Goal: Transaction & Acquisition: Purchase product/service

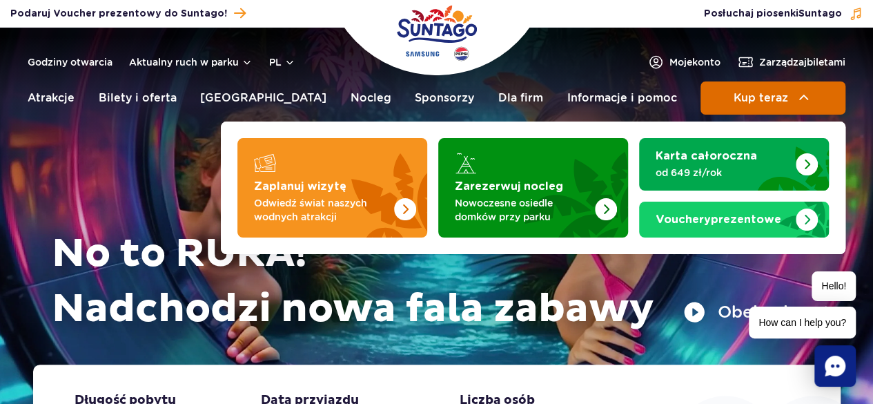
click at [720, 92] on button "Kup teraz" at bounding box center [772, 97] width 145 height 33
click at [782, 95] on span "Kup teraz" at bounding box center [760, 98] width 55 height 12
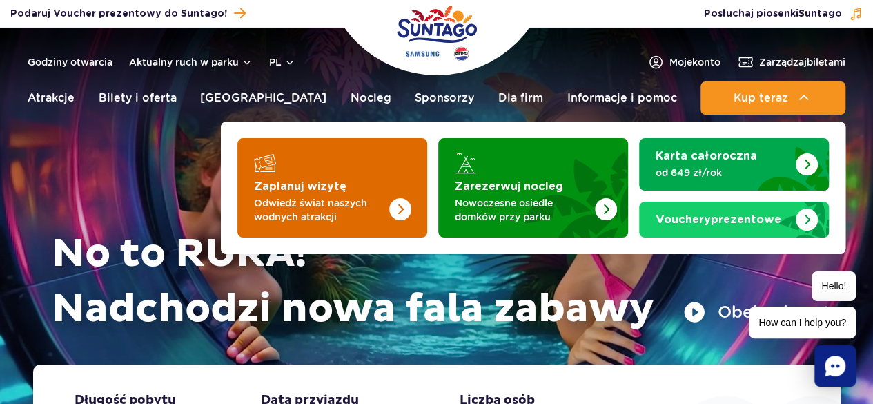
click at [355, 174] on img "Zaplanuj wizytę" at bounding box center [372, 184] width 110 height 108
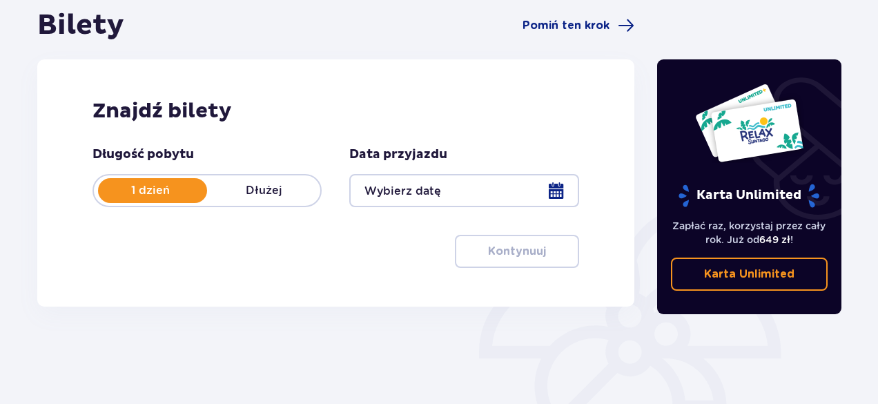
click at [558, 188] on div at bounding box center [463, 190] width 229 height 33
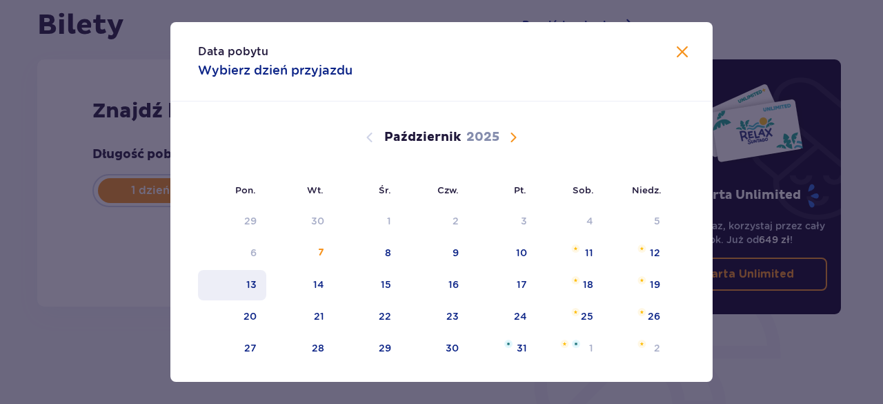
click at [242, 286] on div "13" at bounding box center [232, 285] width 68 height 30
type input "13.10.25"
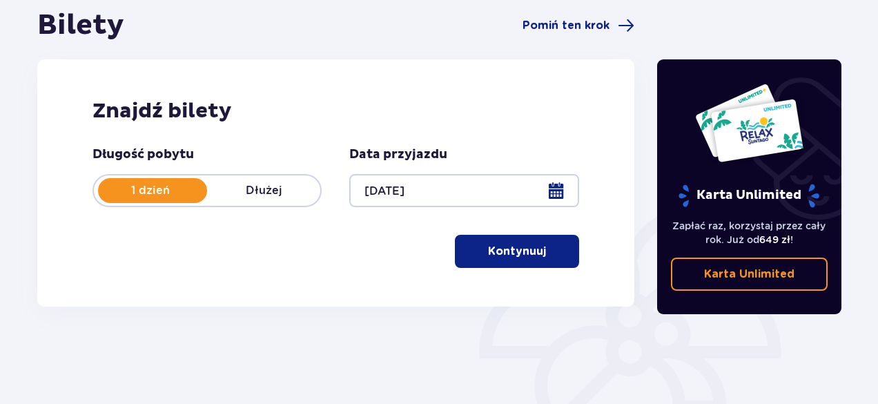
click at [486, 241] on button "Kontynuuj" at bounding box center [517, 251] width 124 height 33
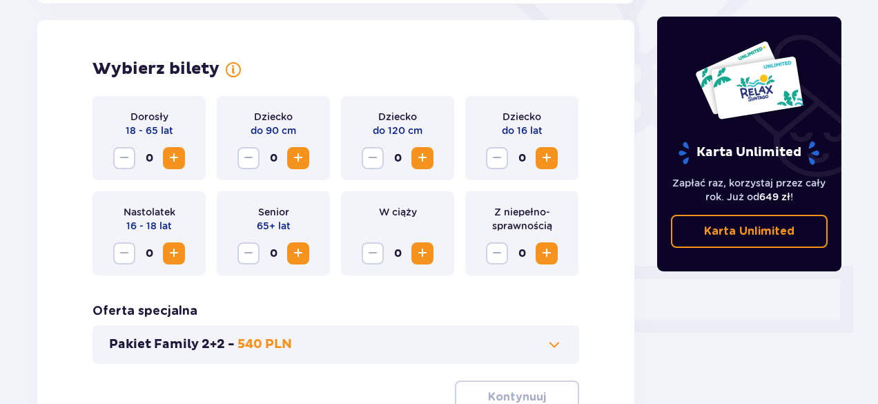
scroll to position [384, 0]
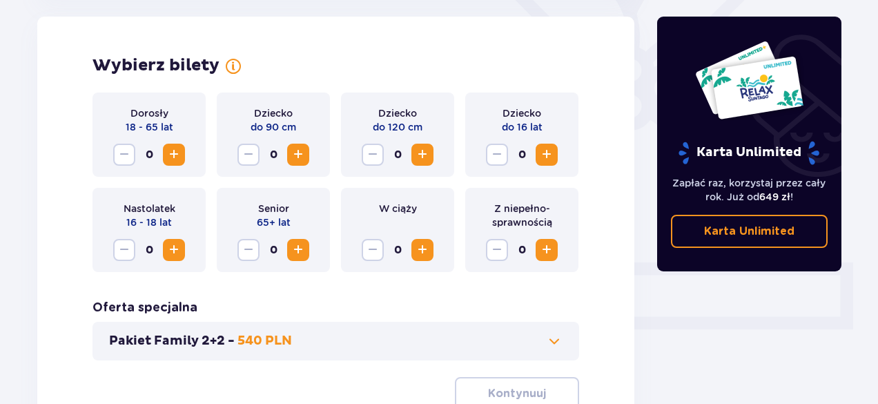
click at [174, 157] on span "Zwiększ" at bounding box center [174, 154] width 17 height 17
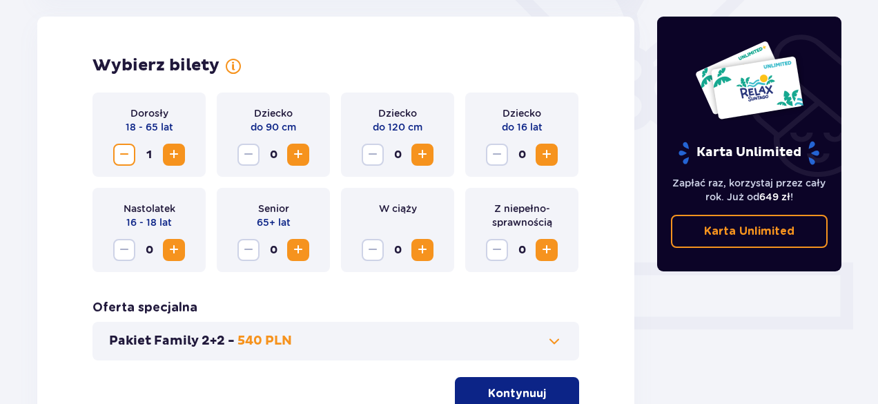
click at [174, 157] on span "Zwiększ" at bounding box center [174, 154] width 17 height 17
click at [513, 387] on p "Kontynuuj" at bounding box center [517, 393] width 58 height 15
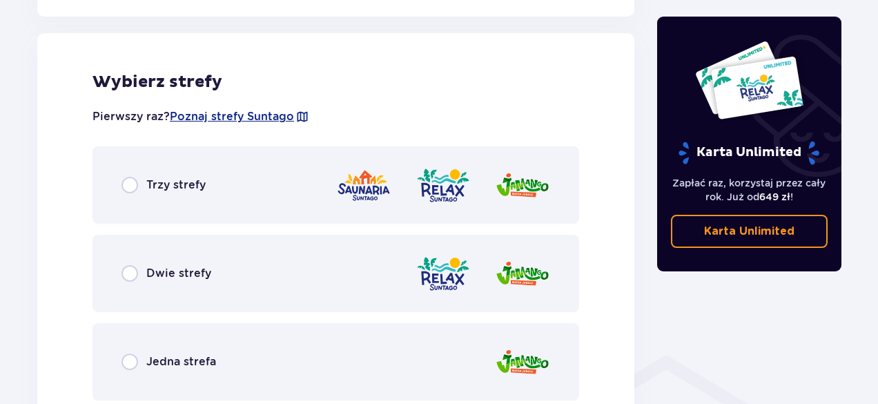
click at [339, 171] on img at bounding box center [363, 185] width 55 height 39
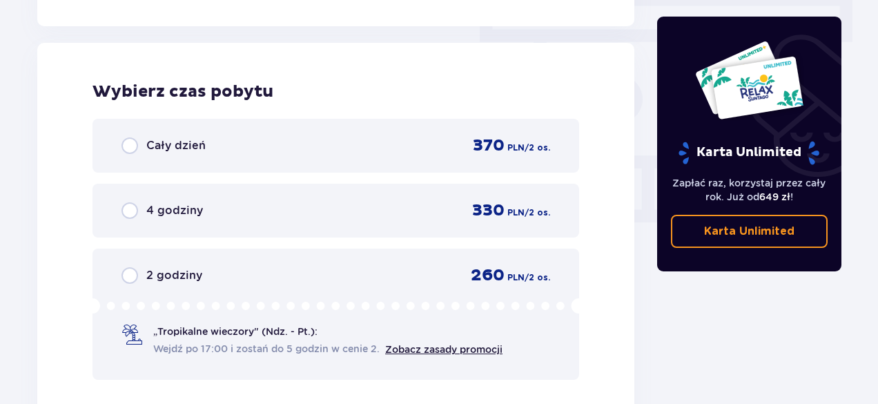
scroll to position [1246, 0]
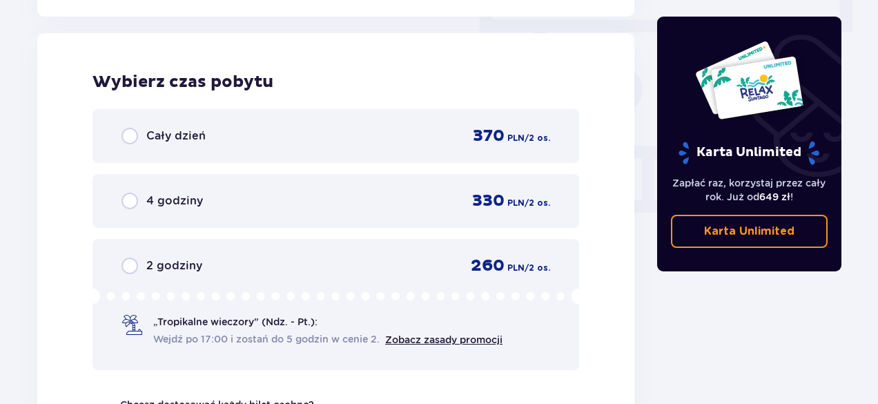
click at [484, 259] on span "260" at bounding box center [488, 265] width 34 height 21
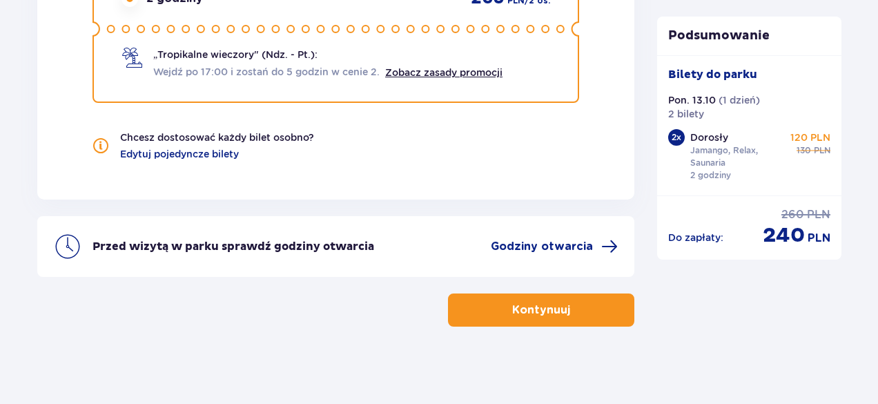
scroll to position [1518, 0]
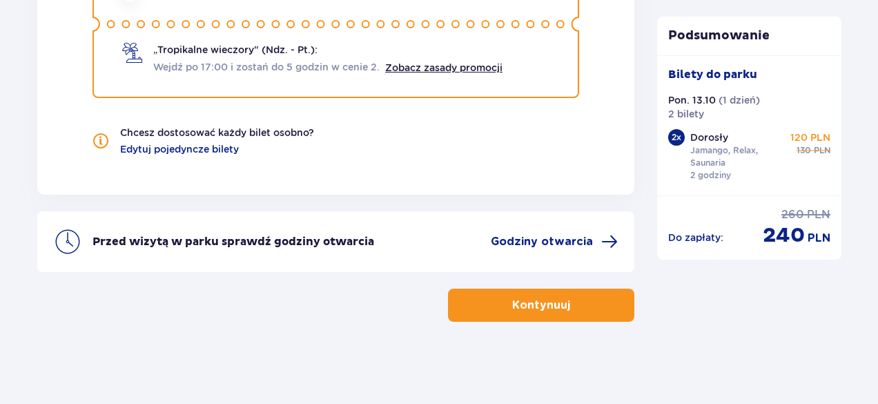
click at [520, 304] on p "Kontynuuj" at bounding box center [541, 304] width 58 height 15
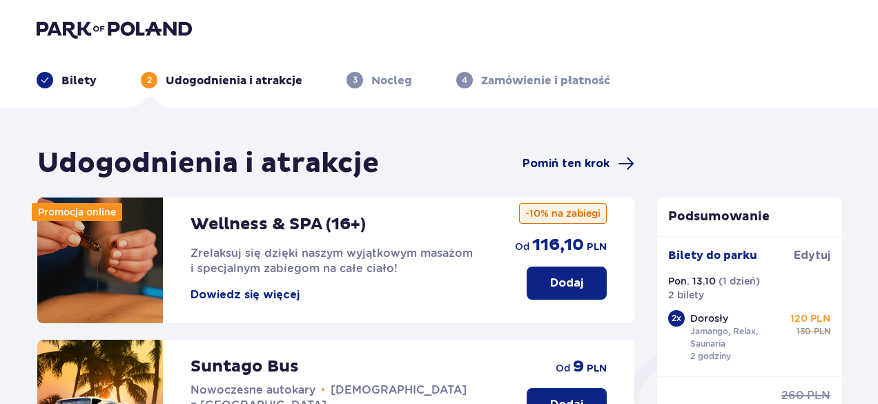
click at [535, 168] on span "Pomiń ten krok" at bounding box center [565, 163] width 87 height 15
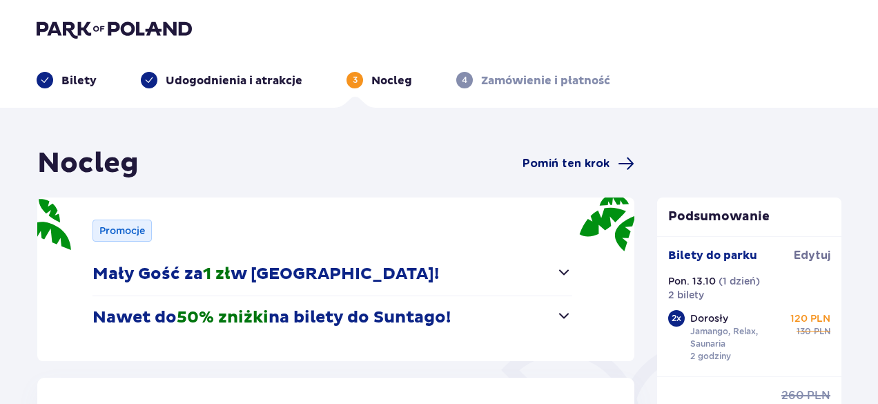
click at [564, 165] on span "Pomiń ten krok" at bounding box center [565, 163] width 87 height 15
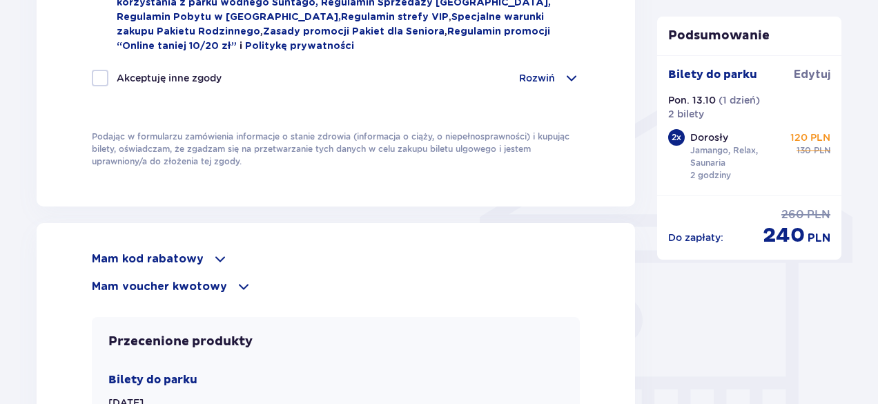
scroll to position [1035, 0]
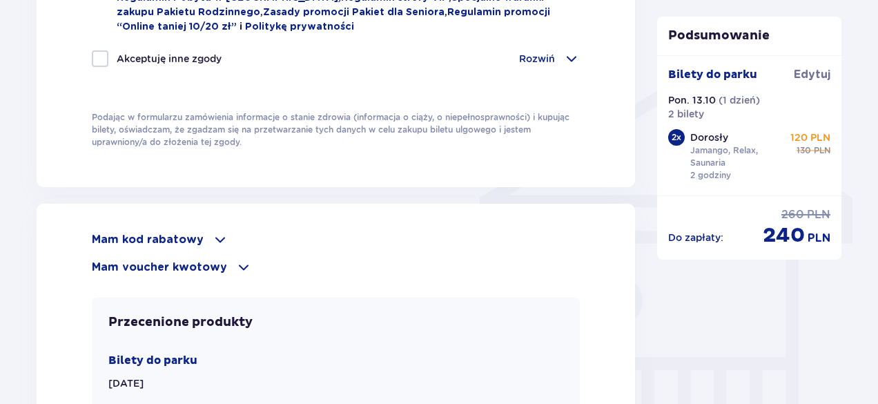
click at [199, 231] on div "Mam kod rabatowy" at bounding box center [336, 239] width 488 height 17
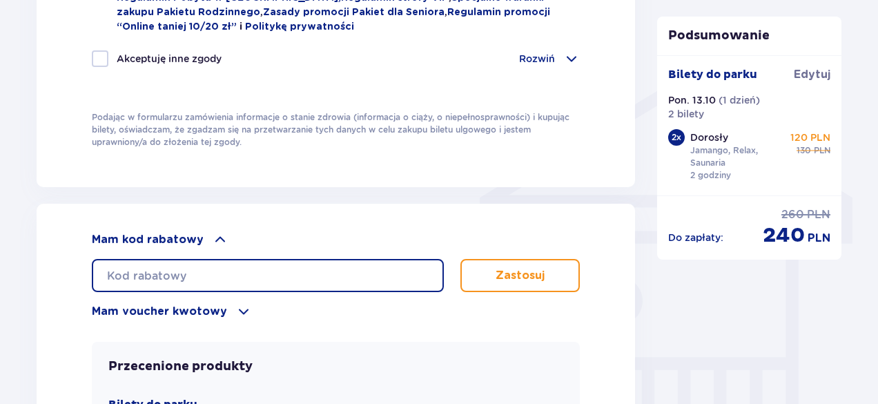
click at [213, 266] on input "text" at bounding box center [268, 275] width 352 height 33
